Goal: Task Accomplishment & Management: Manage account settings

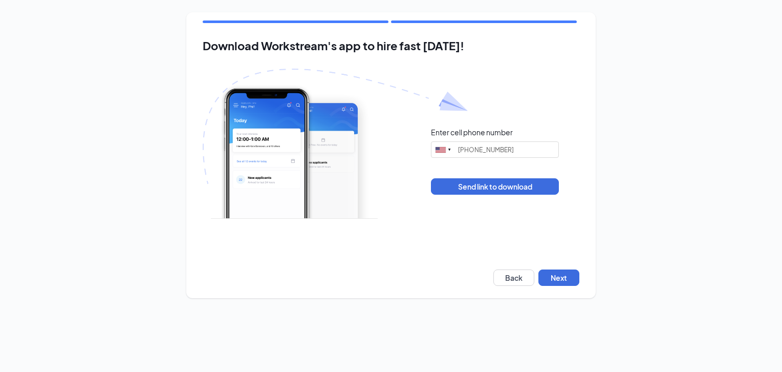
type input "[PHONE_NUMBER]"
click at [557, 277] on button "Next" at bounding box center [558, 277] width 41 height 16
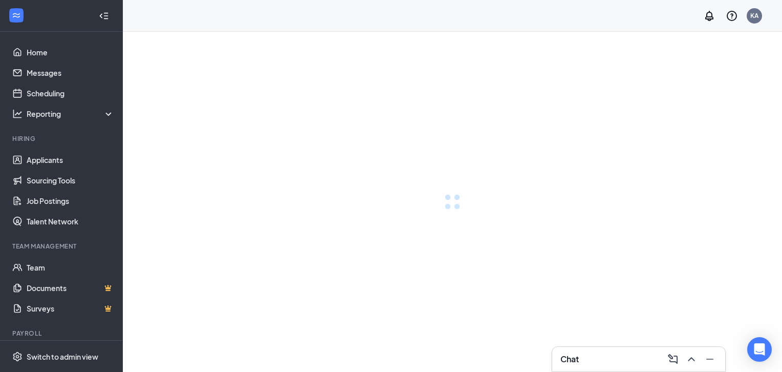
click at [40, 156] on link "Applicants" at bounding box center [71, 159] width 88 height 20
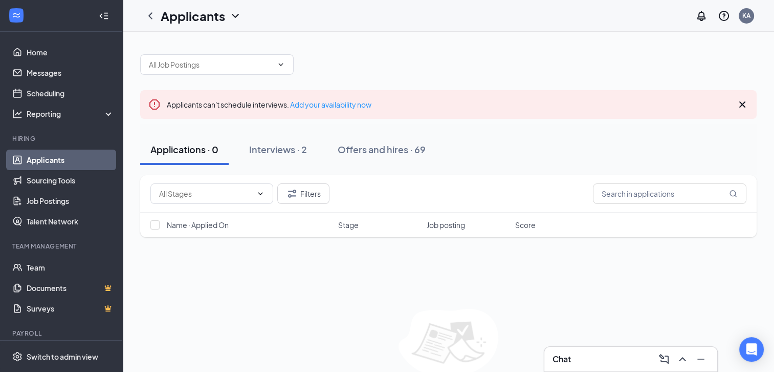
click at [284, 158] on button "Interviews · 2" at bounding box center [278, 149] width 78 height 31
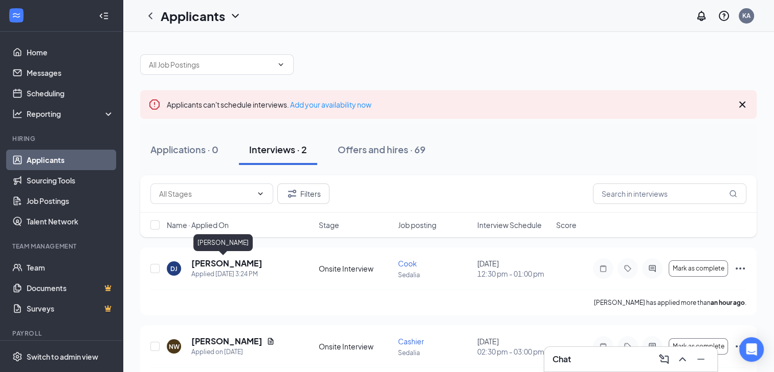
click at [213, 263] on h5 "Dalton Jaco" at bounding box center [226, 262] width 71 height 11
